Goal: Transaction & Acquisition: Subscribe to service/newsletter

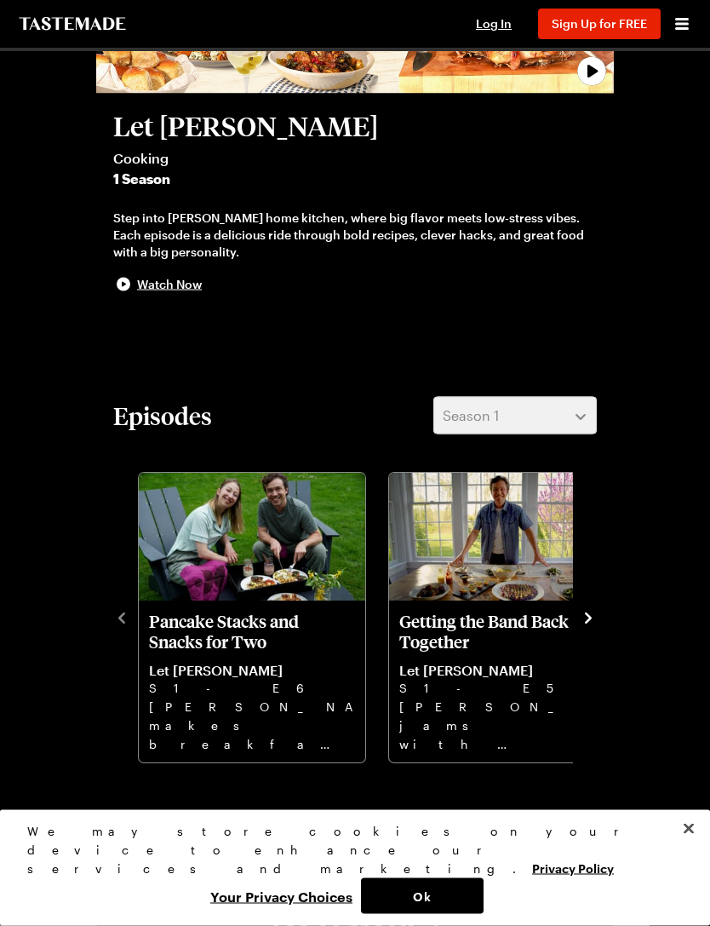
scroll to position [301, 0]
click at [596, 606] on button "navigate to next item" at bounding box center [588, 616] width 17 height 20
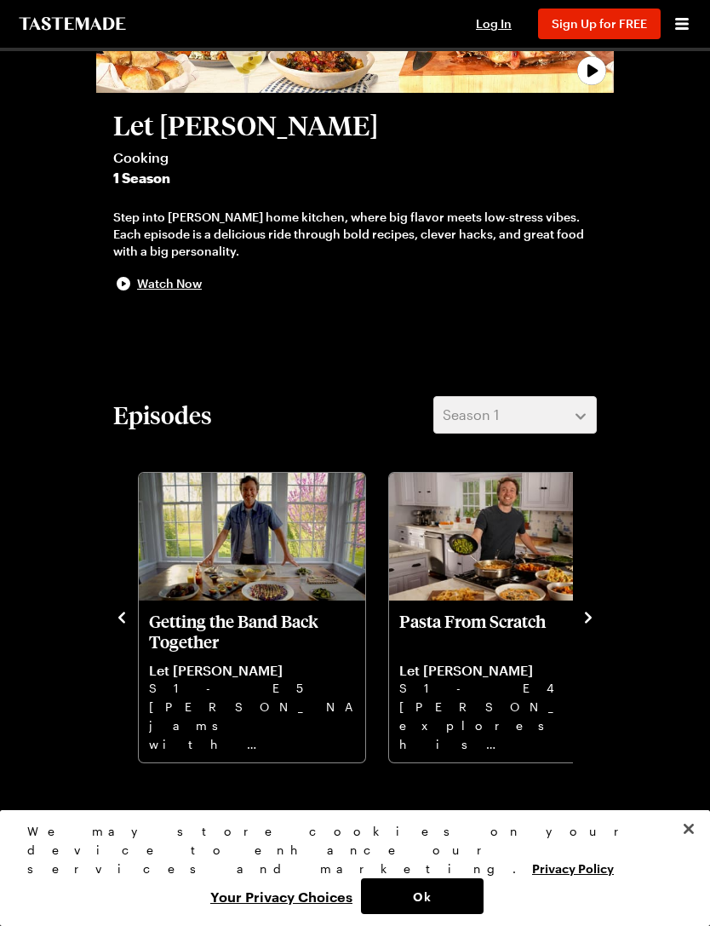
click at [596, 609] on icon "navigate to next item" at bounding box center [588, 617] width 17 height 17
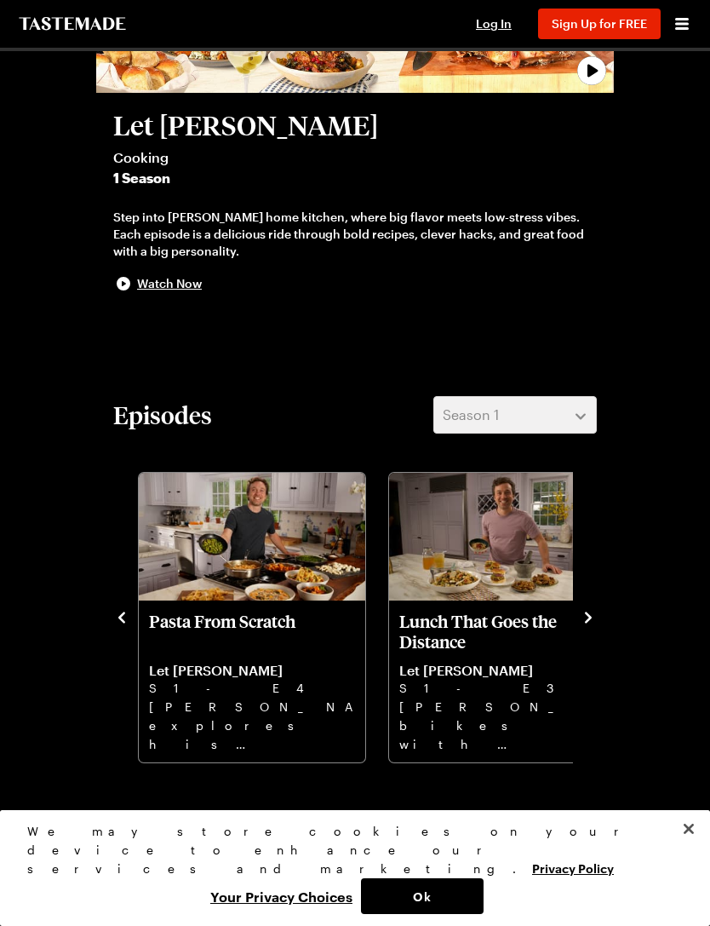
click at [221, 575] on img "Pasta From Scratch" at bounding box center [252, 537] width 227 height 128
click at [694, 848] on button "Close" at bounding box center [688, 828] width 37 height 37
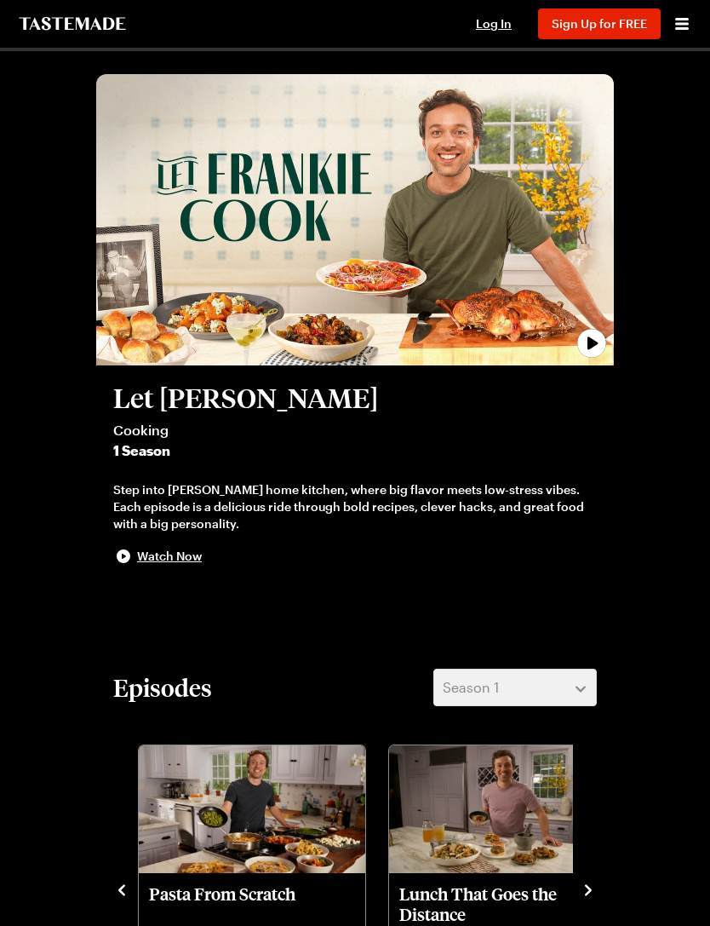
scroll to position [26, 0]
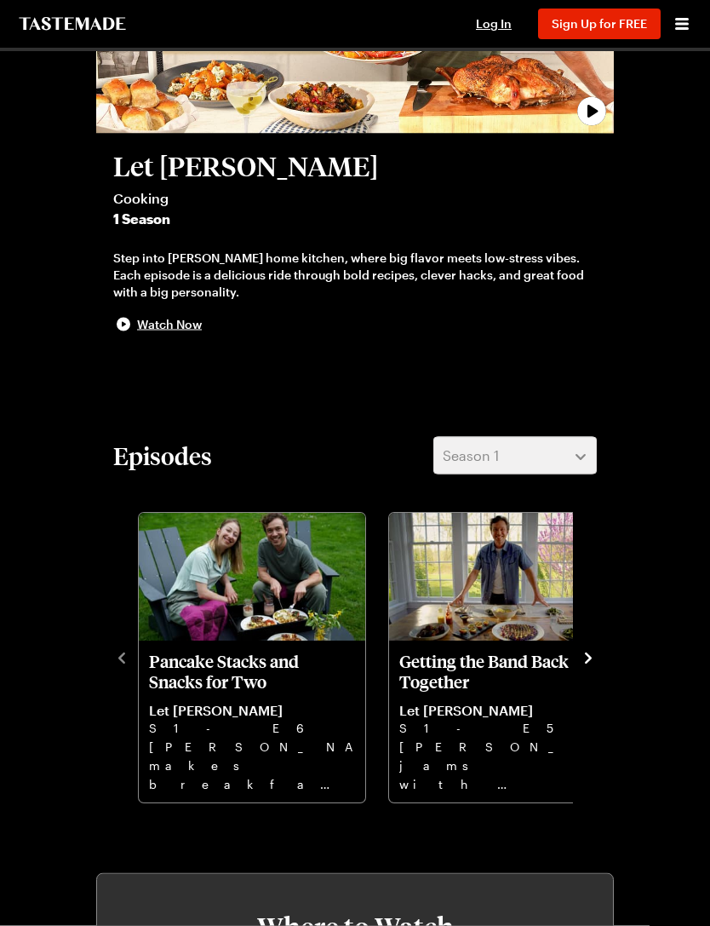
scroll to position [278, 0]
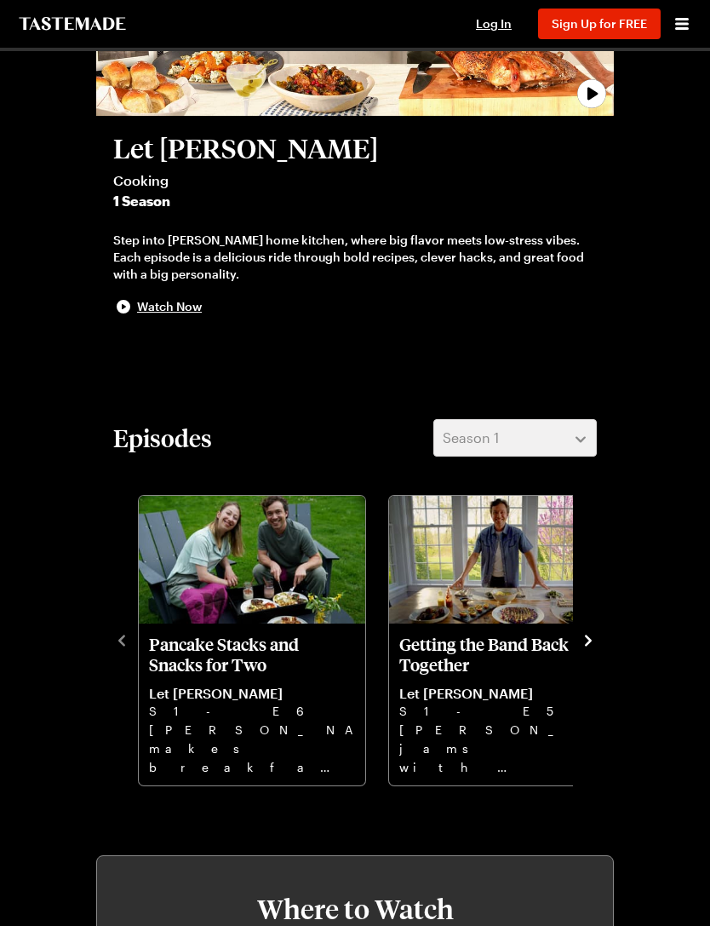
click at [606, 639] on div "Episodes Season 1 Pancake Stacks and Snacks for Two Let [PERSON_NAME] S1 - E6 […" at bounding box center [355, 603] width 518 height 368
click at [608, 637] on div "Episodes Season 1 Pancake Stacks and Snacks for Two Let Frankie Cook S1 - E6 Fr…" at bounding box center [355, 603] width 518 height 368
click at [595, 635] on icon "navigate to next item" at bounding box center [588, 640] width 17 height 17
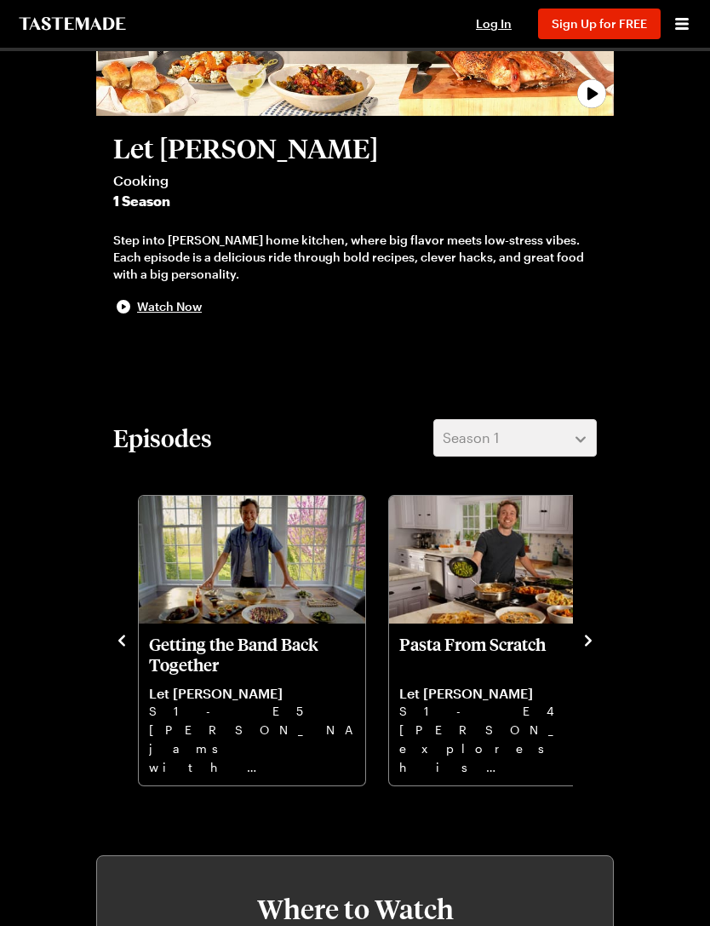
click at [501, 646] on p "Pasta From Scratch" at bounding box center [502, 654] width 206 height 41
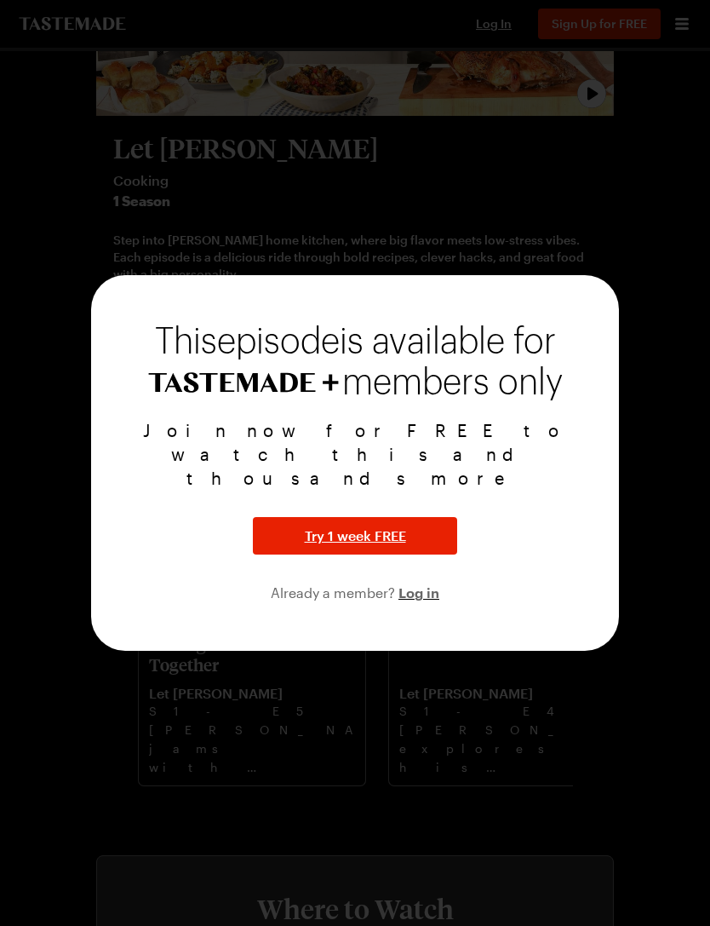
click at [383, 531] on span "Try 1 week FREE" at bounding box center [355, 536] width 101 height 20
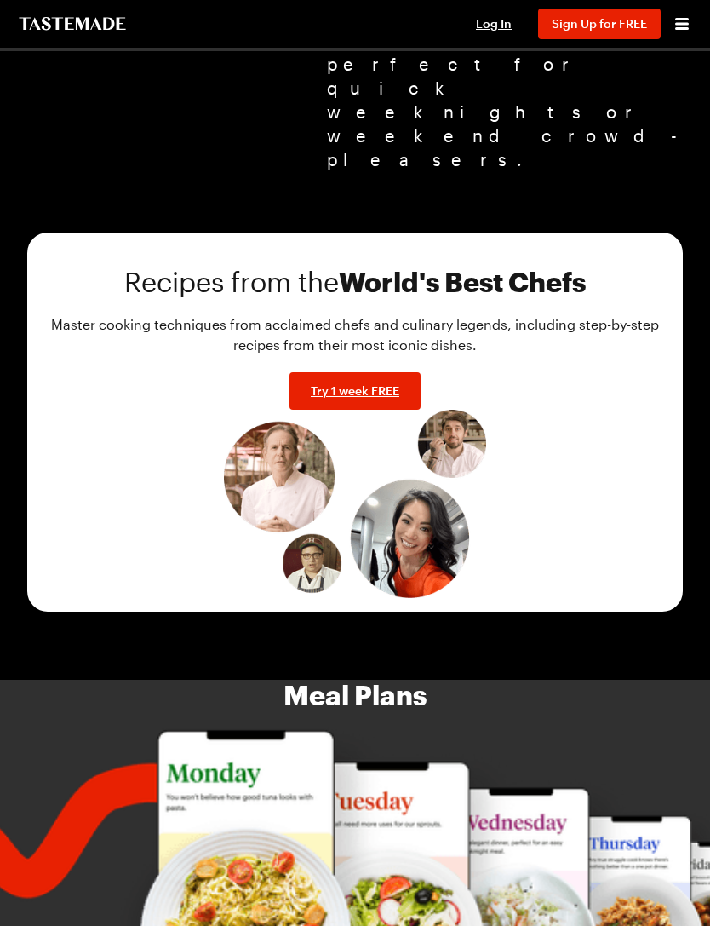
scroll to position [1825, 0]
